Goal: Task Accomplishment & Management: Manage account settings

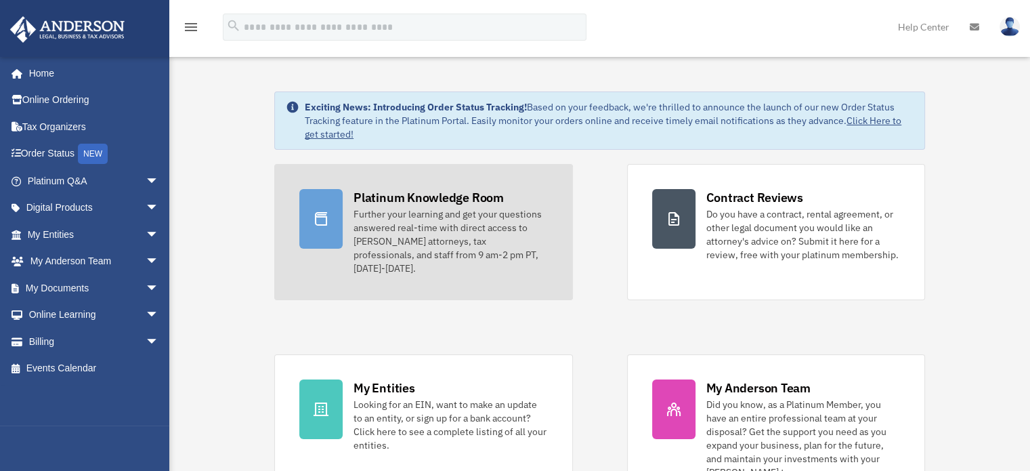
click at [358, 212] on div "Further your learning and get your questions answered real-time with direct acc…" at bounding box center [451, 241] width 194 height 68
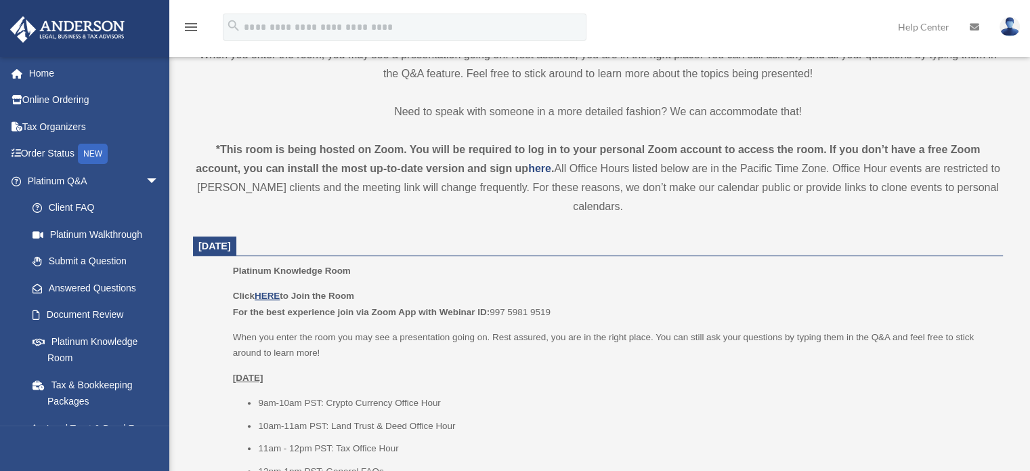
scroll to position [406, 0]
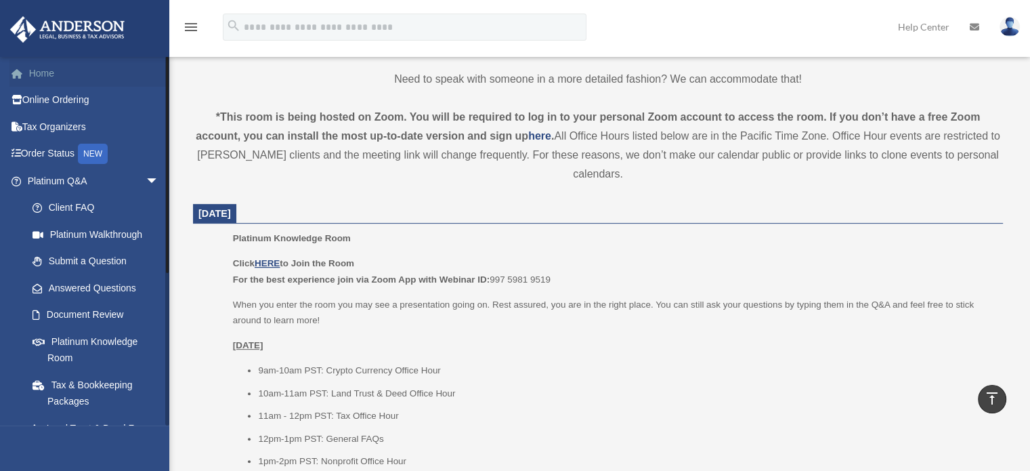
click at [43, 75] on link "Home" at bounding box center [94, 73] width 170 height 27
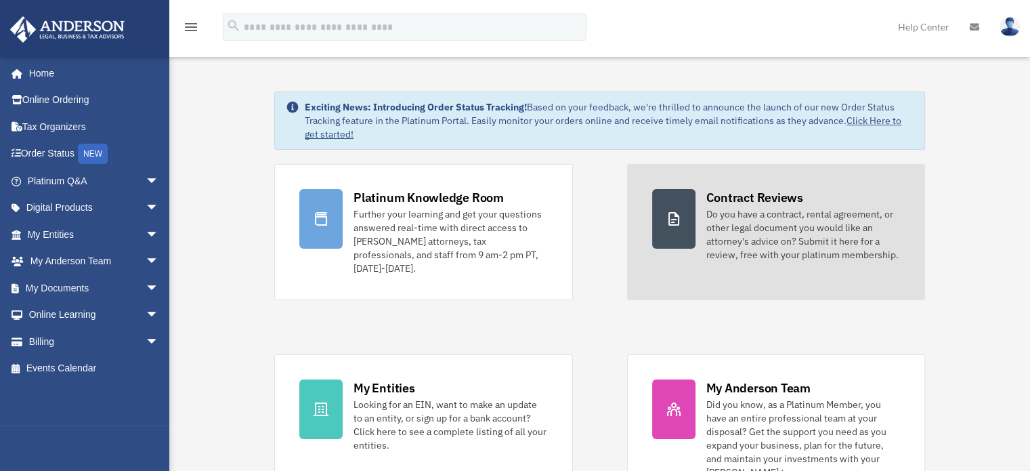
click at [769, 241] on div "Do you have a contract, rental agreement, or other legal document you would lik…" at bounding box center [804, 234] width 194 height 54
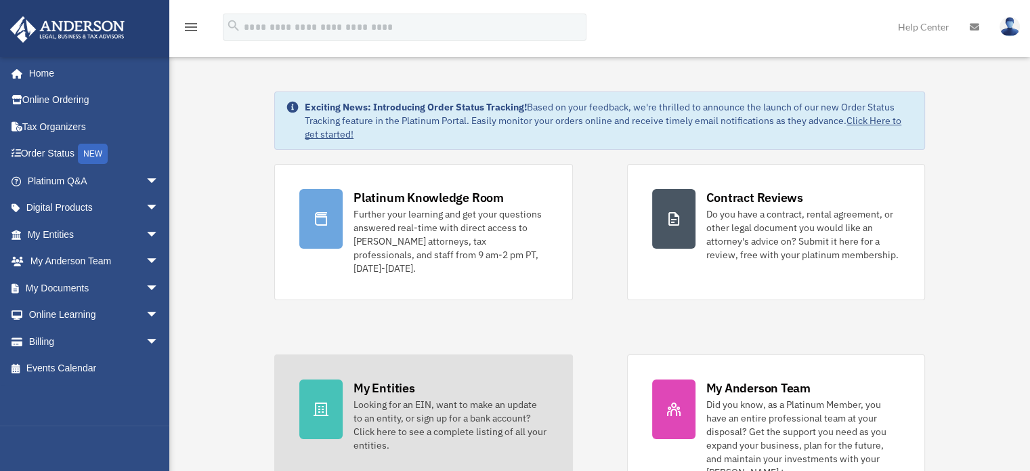
click at [392, 379] on div "My Entities" at bounding box center [384, 387] width 61 height 17
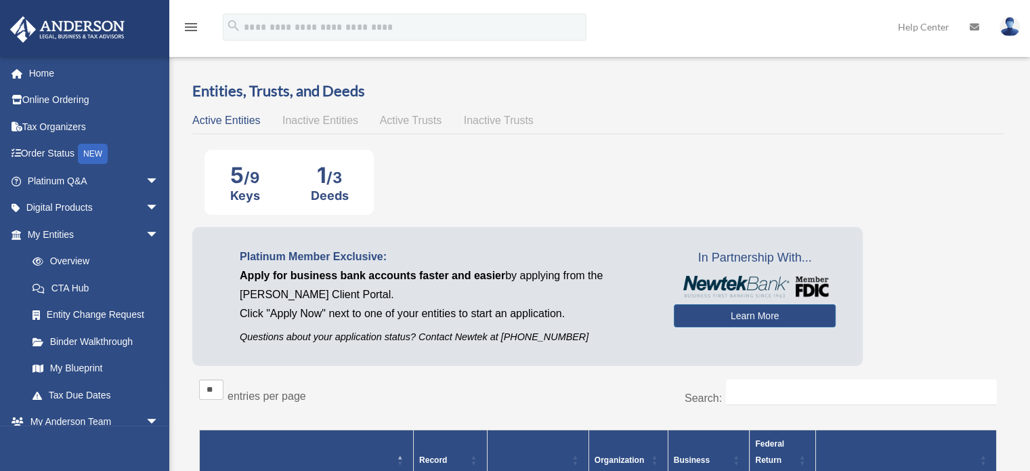
click at [267, 119] on div "Active Entities Inactive Entities Active Trusts Inactive Trusts" at bounding box center [598, 120] width 812 height 19
click at [219, 121] on span "Active Entities" at bounding box center [226, 120] width 68 height 12
click at [314, 117] on span "Inactive Entities" at bounding box center [321, 120] width 76 height 12
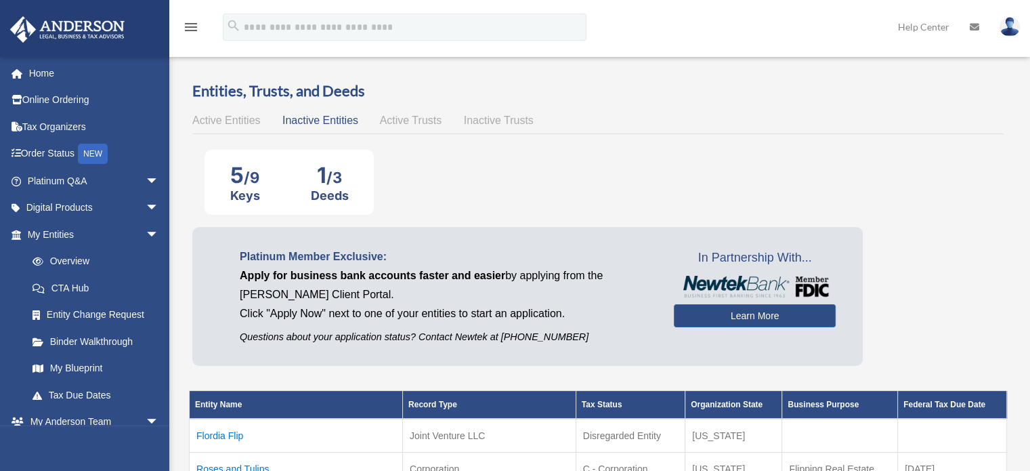
click at [411, 119] on span "Active Trusts" at bounding box center [411, 120] width 62 height 12
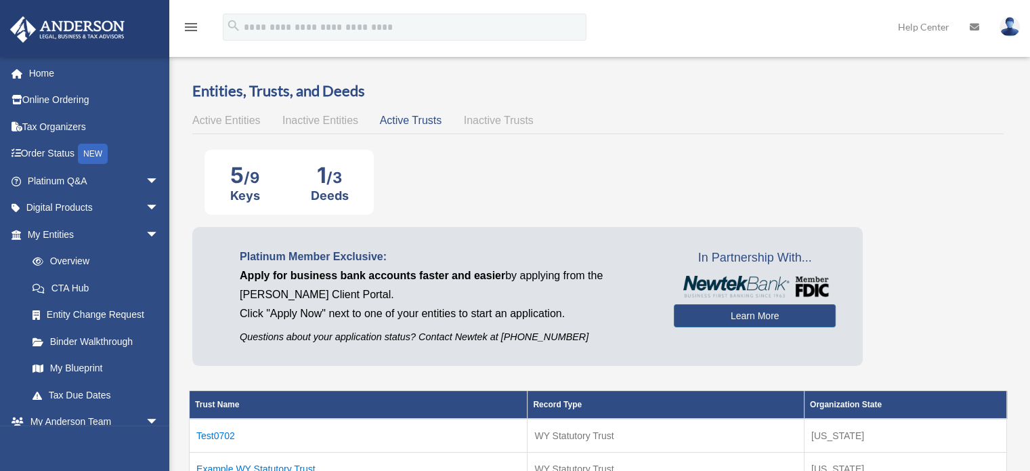
click at [486, 119] on span "Inactive Trusts" at bounding box center [499, 120] width 70 height 12
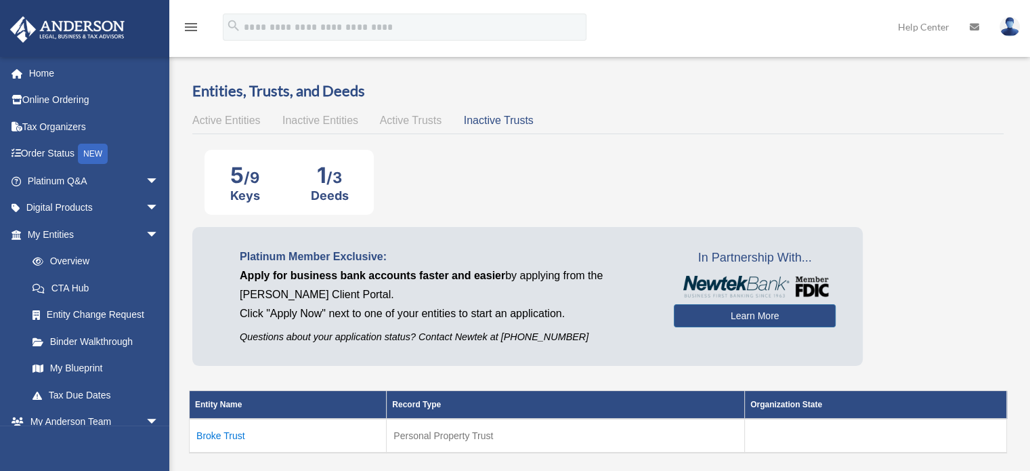
click at [417, 116] on span "Active Trusts" at bounding box center [411, 120] width 62 height 12
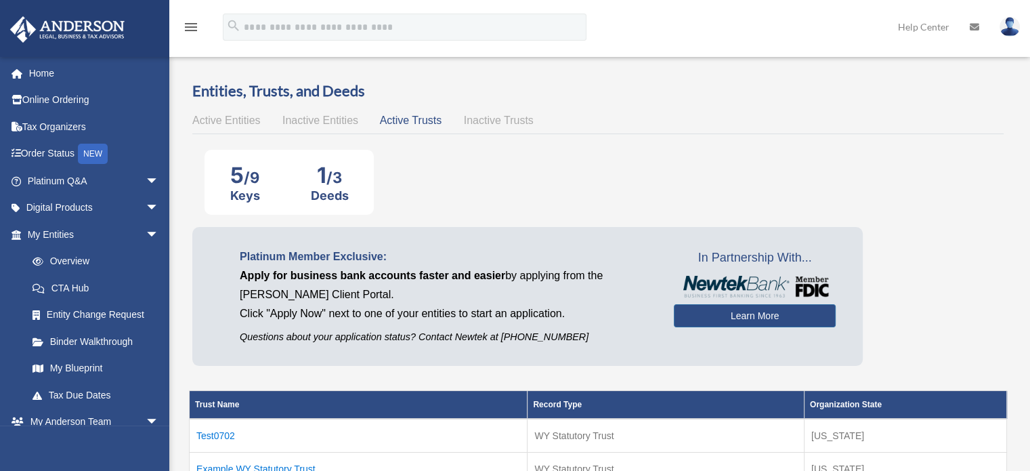
click at [291, 115] on span "Inactive Entities" at bounding box center [321, 120] width 76 height 12
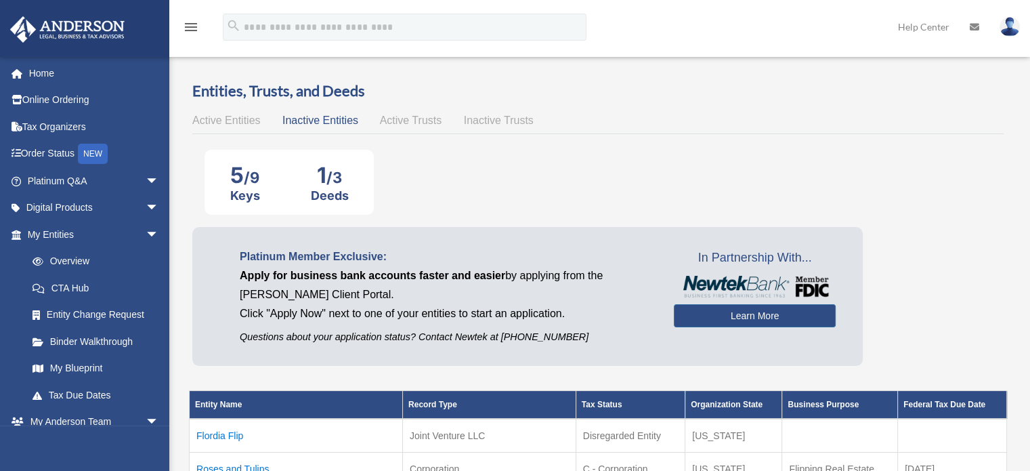
click at [205, 113] on div "Active Entities Inactive Entities Active Trusts Inactive Trusts" at bounding box center [598, 120] width 812 height 19
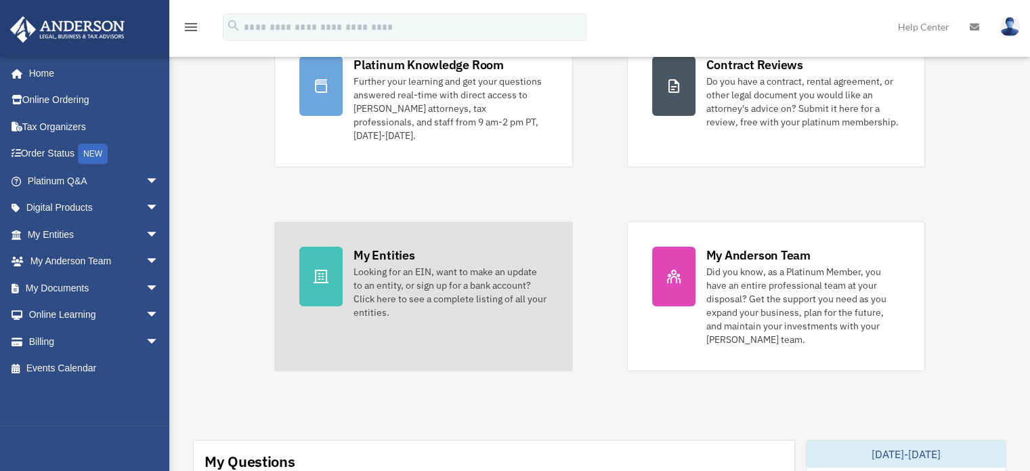
scroll to position [135, 0]
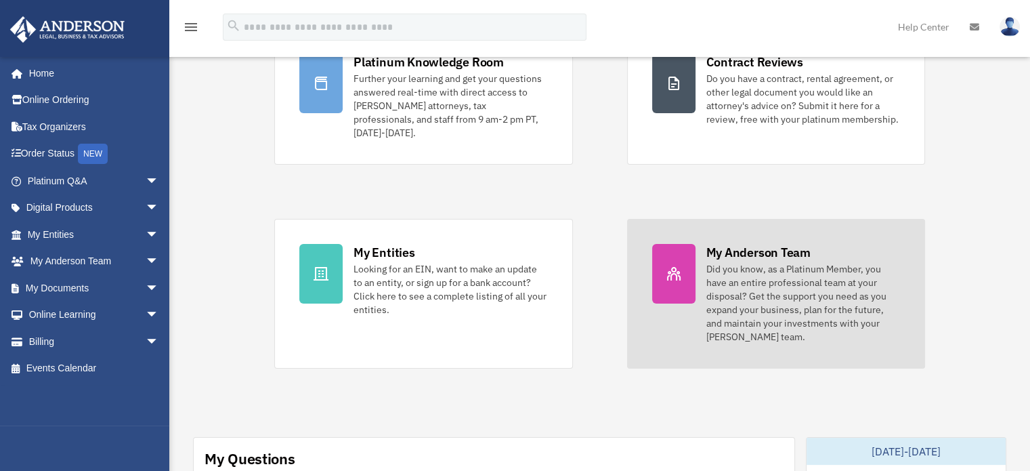
click at [729, 262] on div "Did you know, as a Platinum Member, you have an entire professional team at you…" at bounding box center [804, 302] width 194 height 81
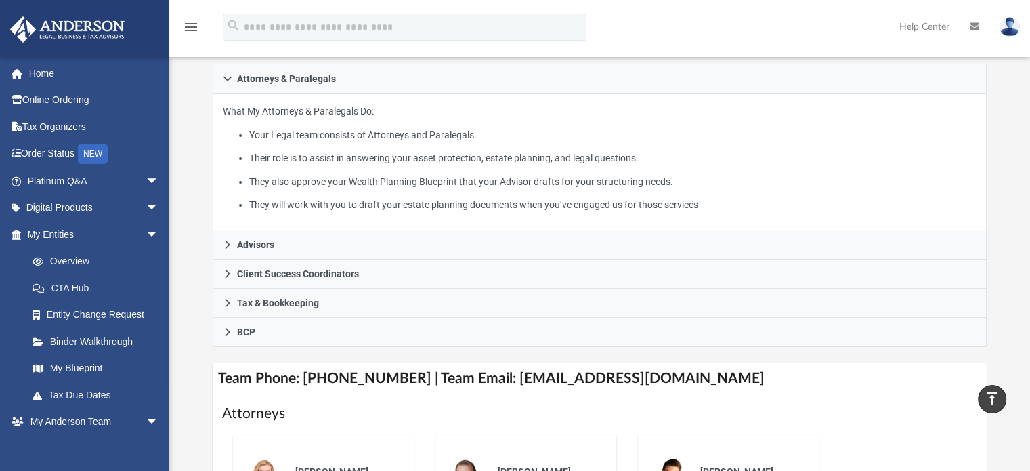
scroll to position [203, 0]
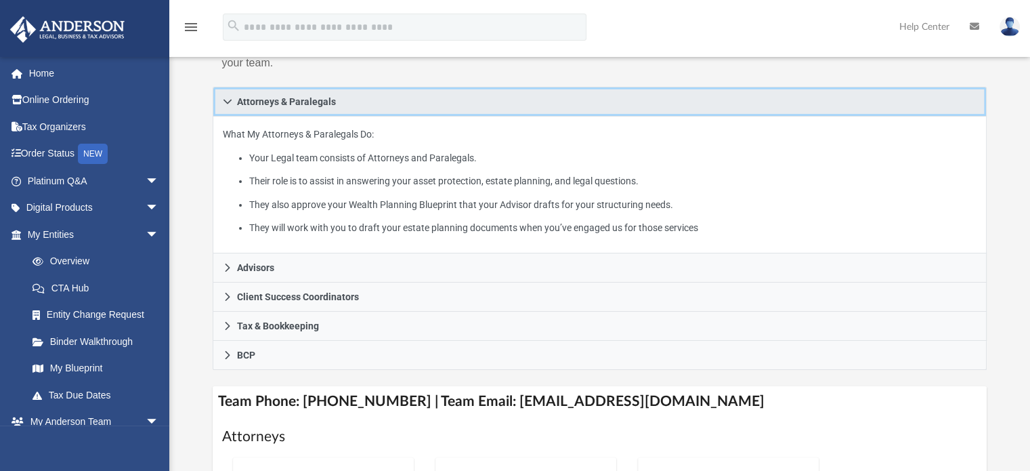
click at [226, 101] on icon at bounding box center [228, 101] width 8 height 5
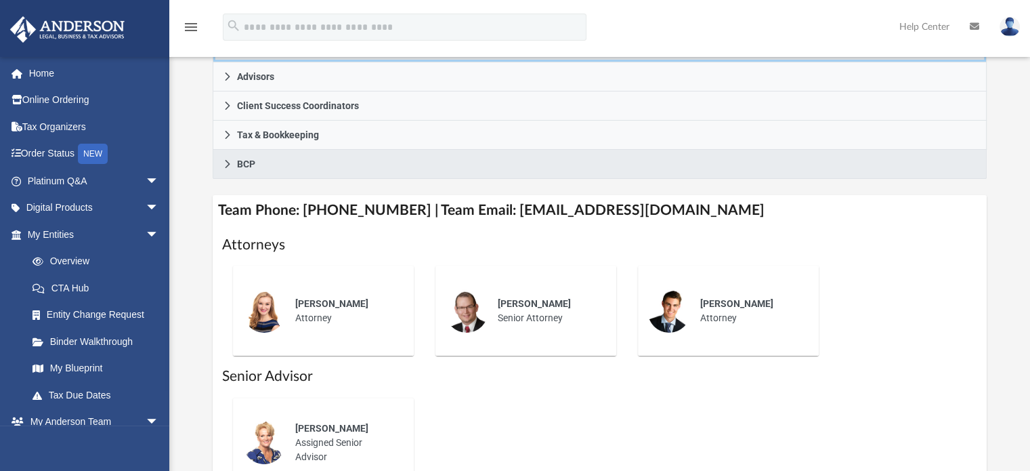
scroll to position [339, 0]
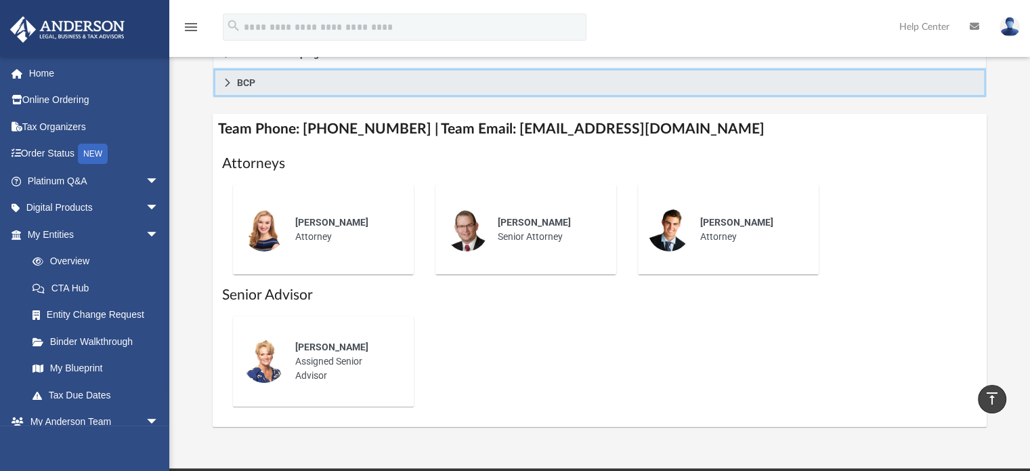
click at [242, 89] on link "BCP" at bounding box center [600, 82] width 775 height 29
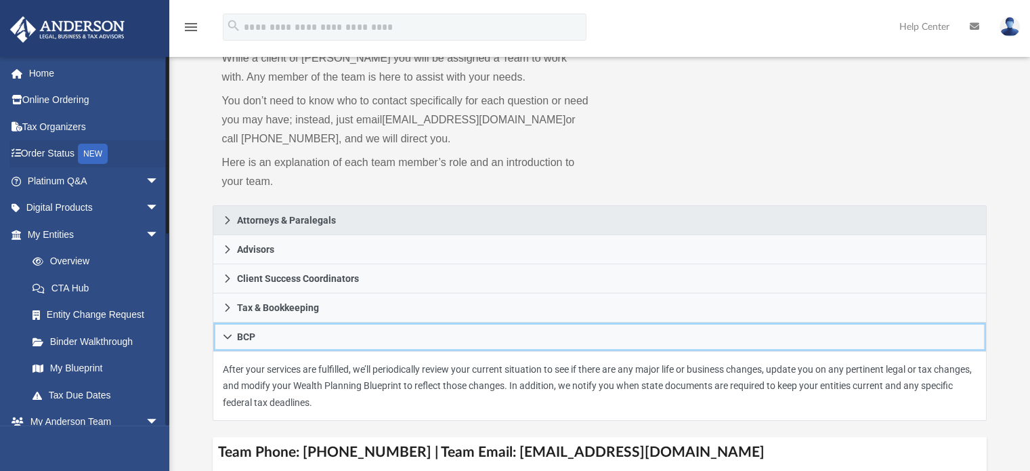
scroll to position [0, 0]
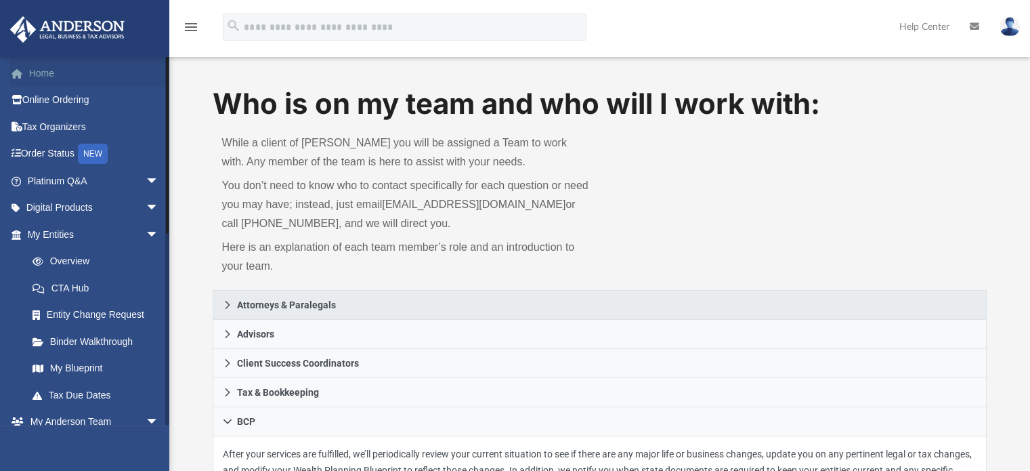
click at [51, 77] on link "Home" at bounding box center [94, 73] width 170 height 27
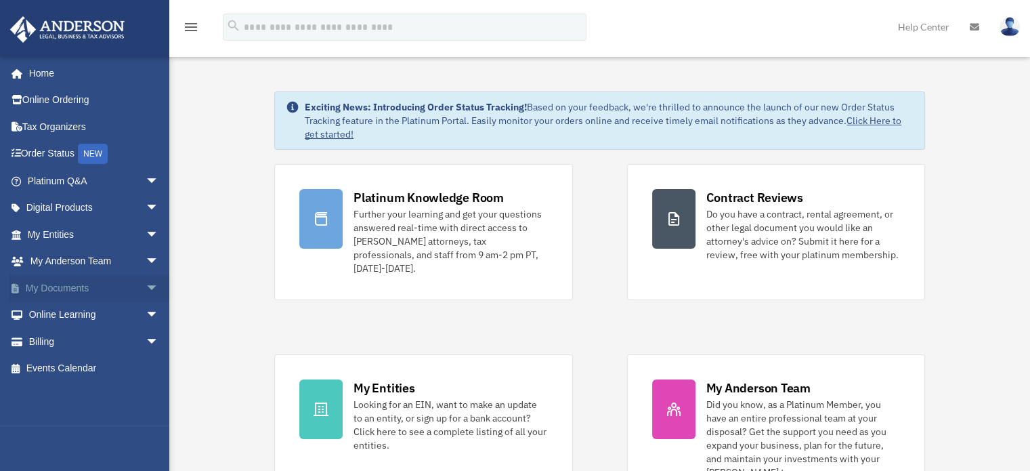
click at [146, 283] on span "arrow_drop_down" at bounding box center [159, 288] width 27 height 28
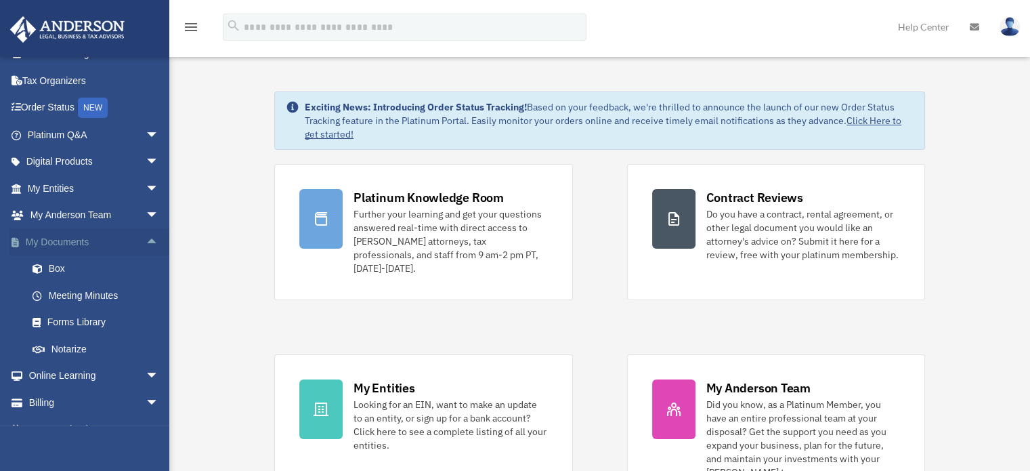
scroll to position [66, 0]
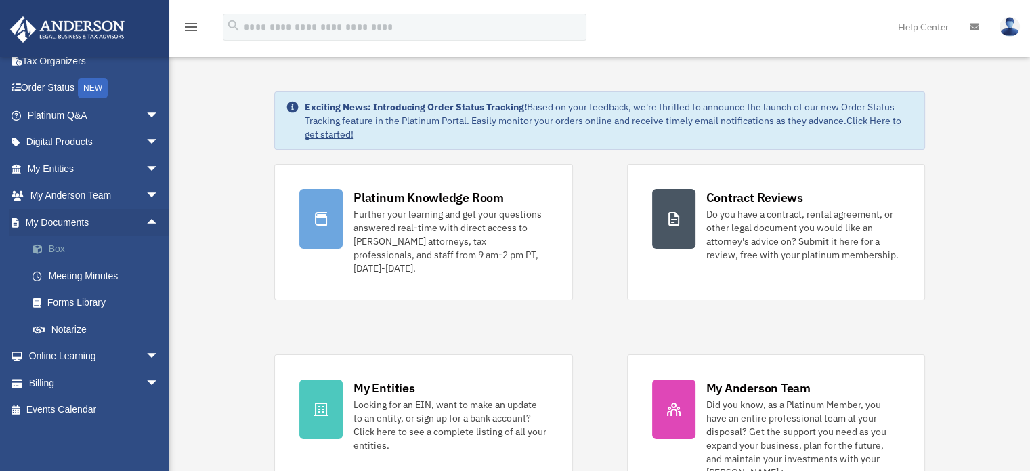
click at [50, 245] on link "Box" at bounding box center [99, 249] width 161 height 27
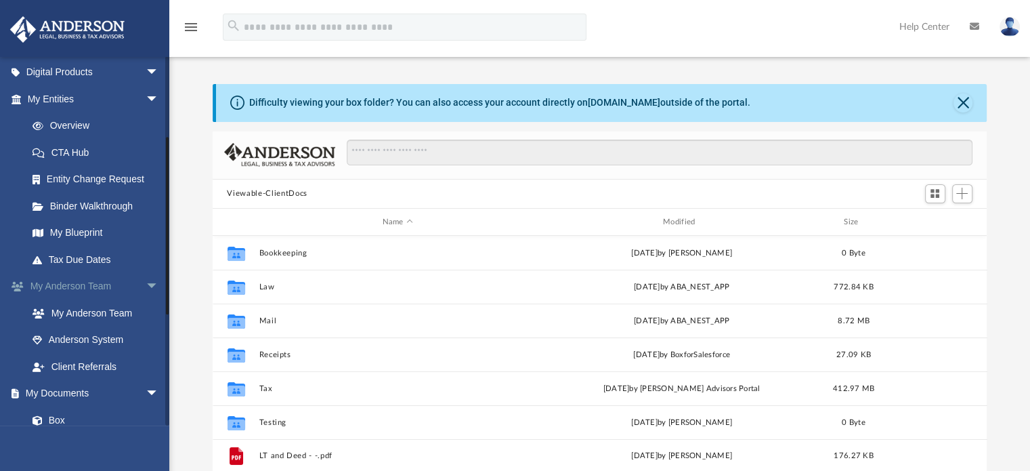
scroll to position [203, 0]
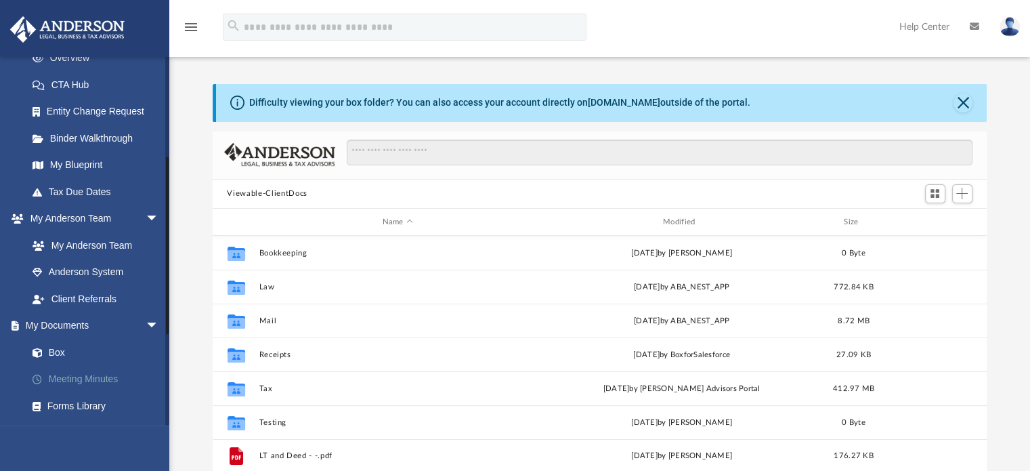
click at [91, 380] on link "Meeting Minutes" at bounding box center [99, 379] width 161 height 27
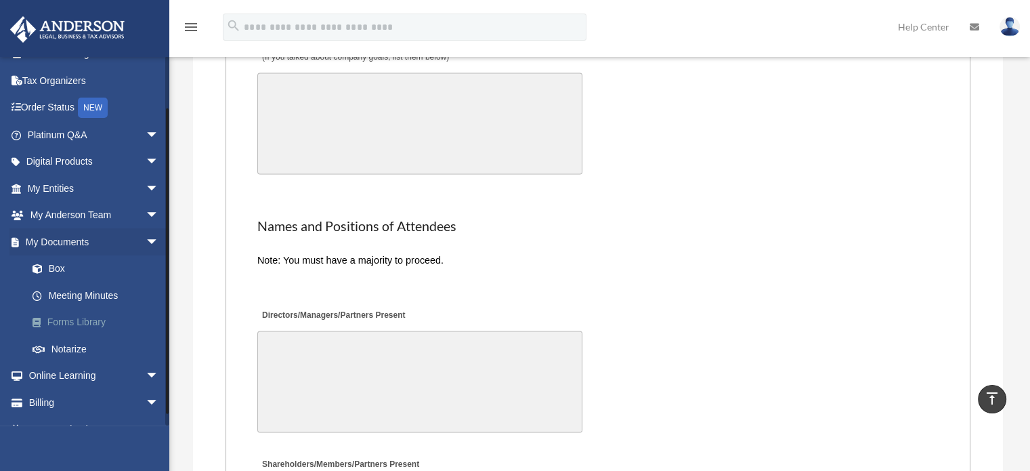
scroll to position [66, 0]
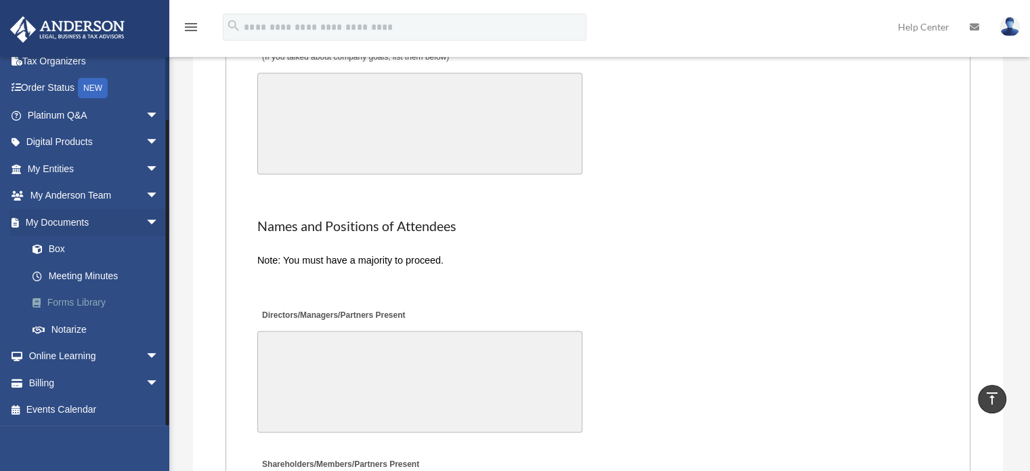
click at [82, 308] on link "Forms Library" at bounding box center [99, 302] width 161 height 27
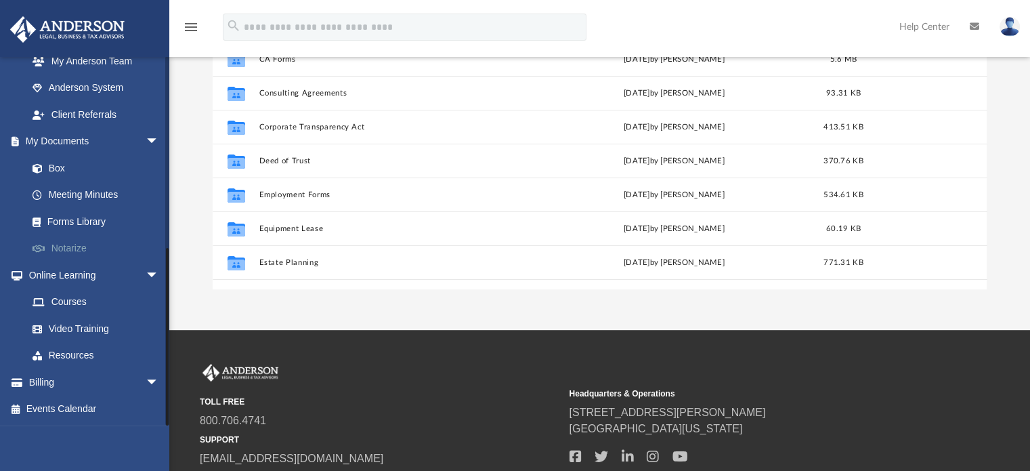
scroll to position [203, 0]
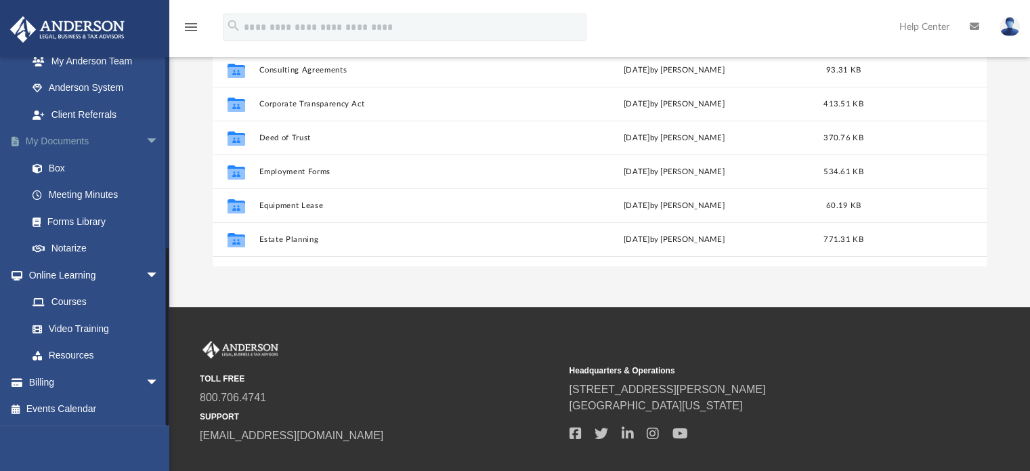
click at [146, 139] on span "arrow_drop_down" at bounding box center [159, 142] width 27 height 28
click at [146, 276] on span "arrow_drop_down" at bounding box center [159, 276] width 27 height 28
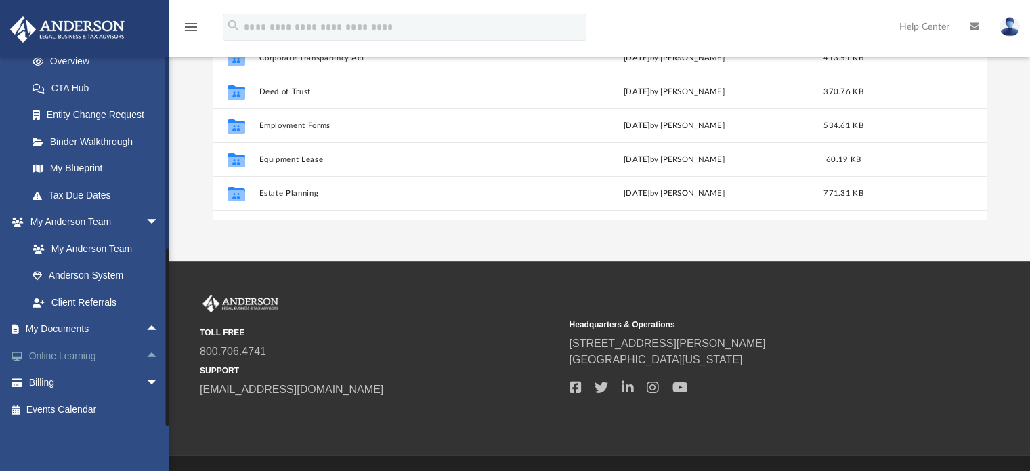
scroll to position [271, 0]
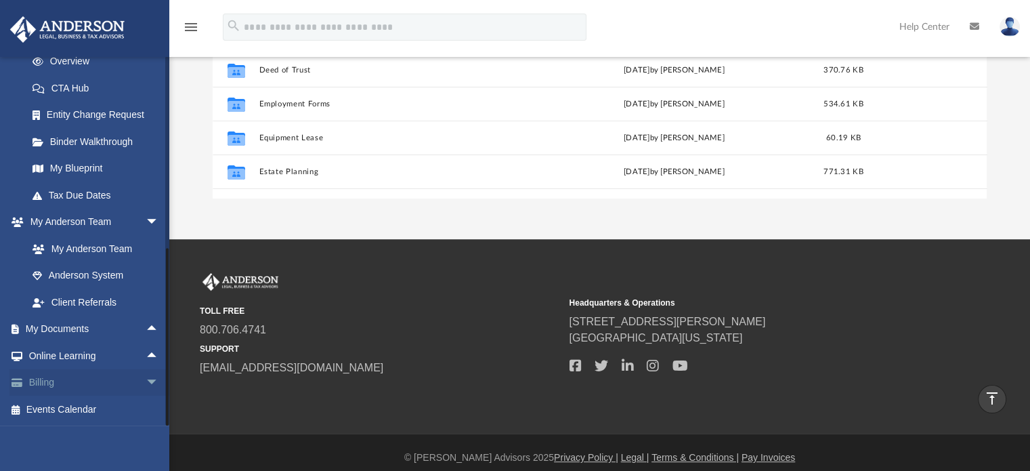
click at [43, 379] on link "Billing arrow_drop_down" at bounding box center [94, 382] width 170 height 27
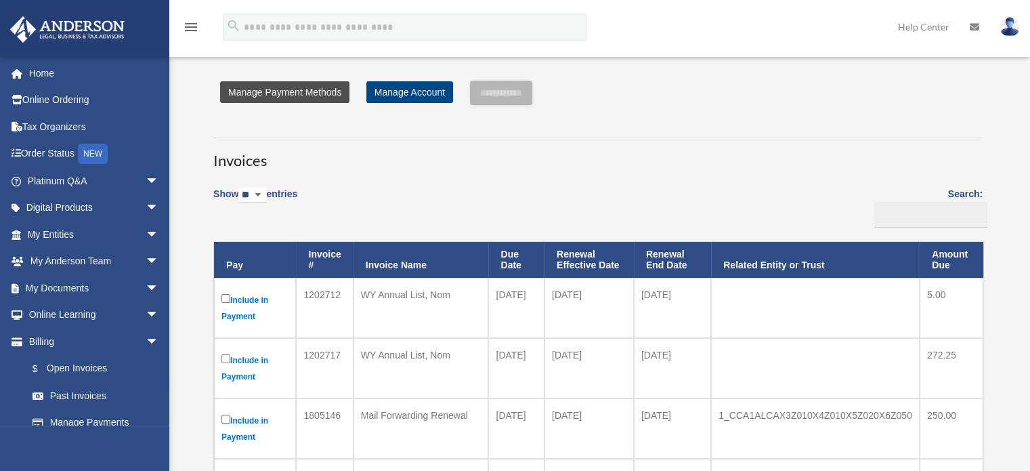
click at [319, 91] on link "Manage Payment Methods" at bounding box center [284, 92] width 129 height 22
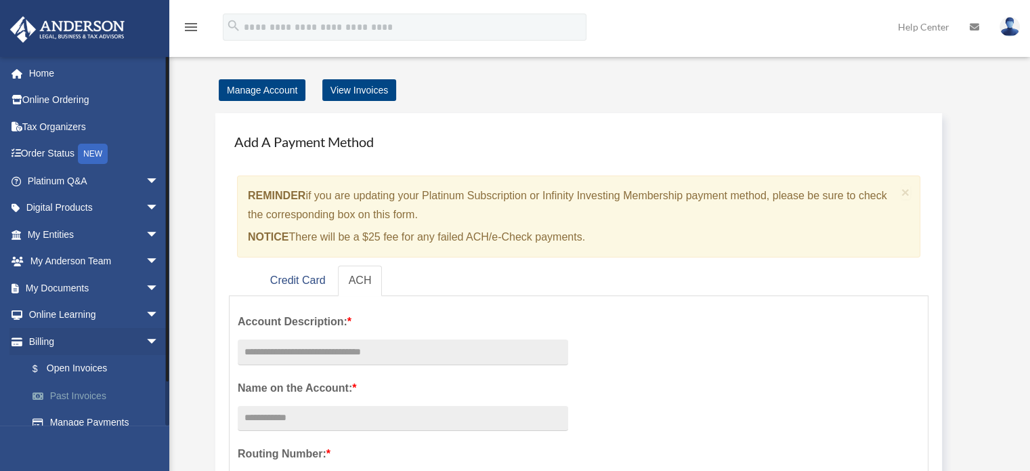
click at [67, 396] on link "Past Invoices" at bounding box center [99, 395] width 161 height 27
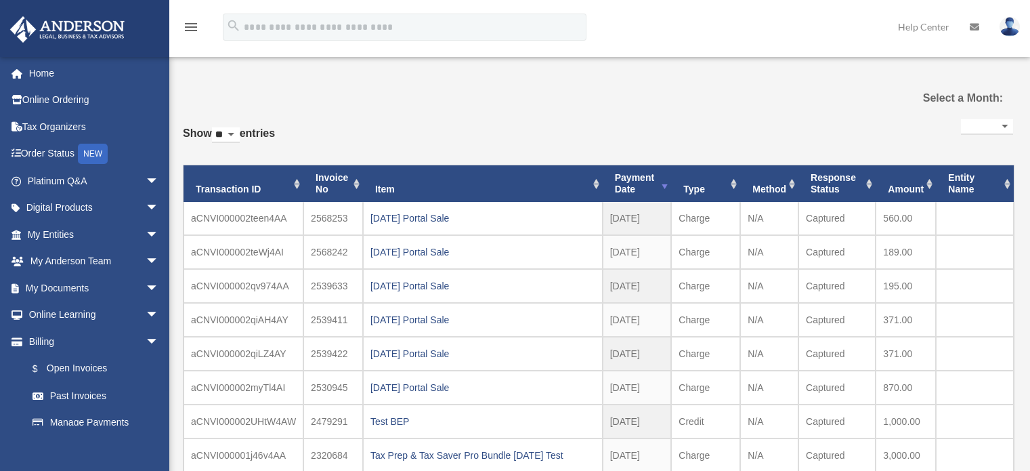
select select
click at [46, 75] on link "Home" at bounding box center [94, 73] width 170 height 27
